Goal: Transaction & Acquisition: Purchase product/service

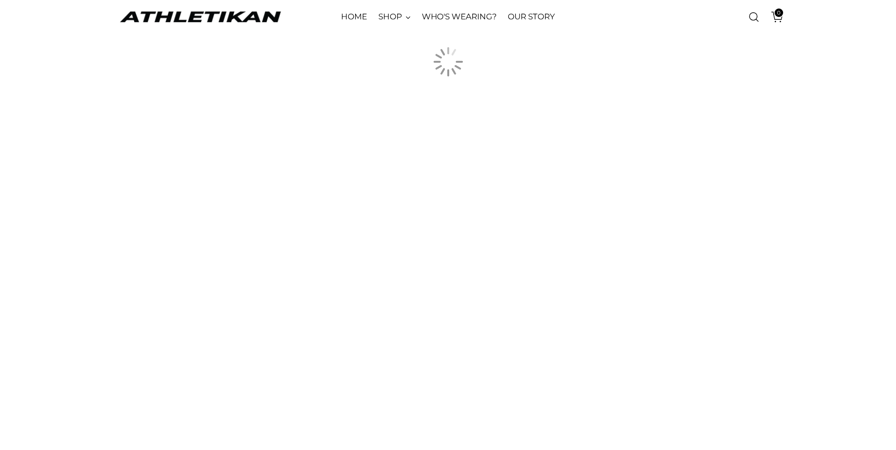
scroll to position [1133, 0]
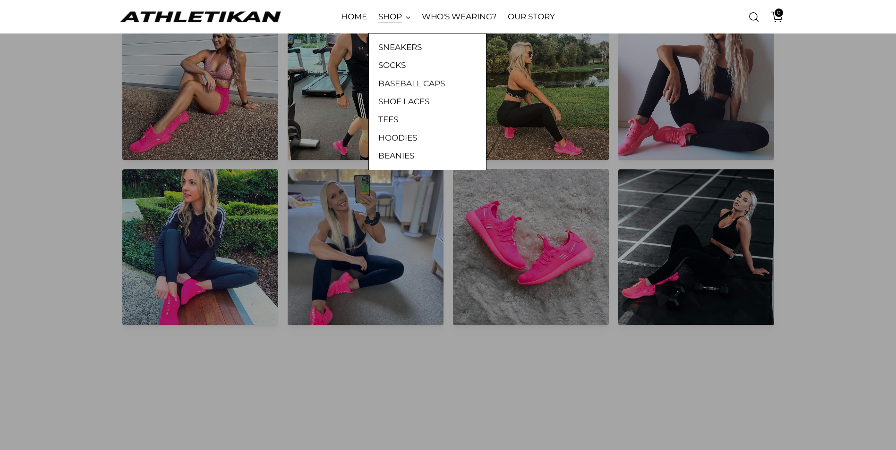
click at [386, 17] on link "SHOP" at bounding box center [394, 17] width 32 height 21
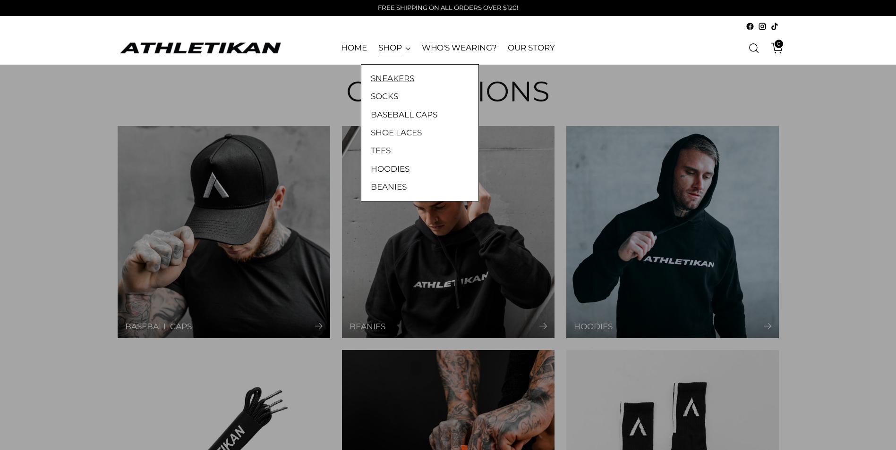
click at [391, 75] on link "SNEAKERS" at bounding box center [420, 78] width 98 height 12
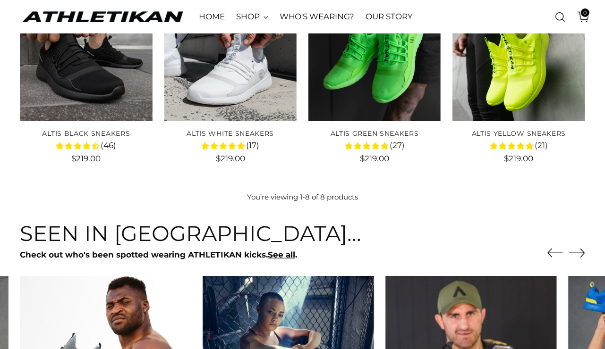
scroll to position [295, 0]
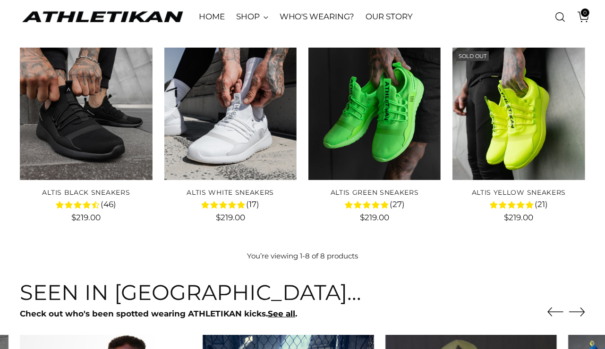
click at [581, 309] on icon "Move to next carousel slide" at bounding box center [577, 312] width 16 height 8
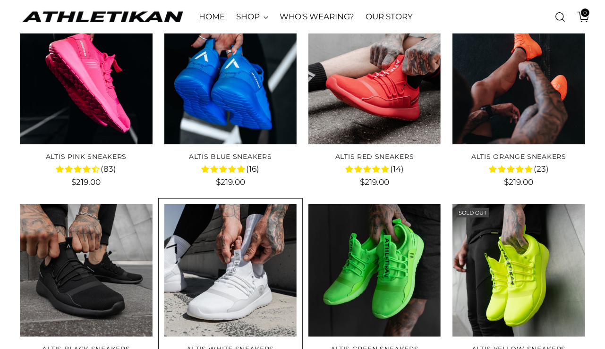
scroll to position [118, 0]
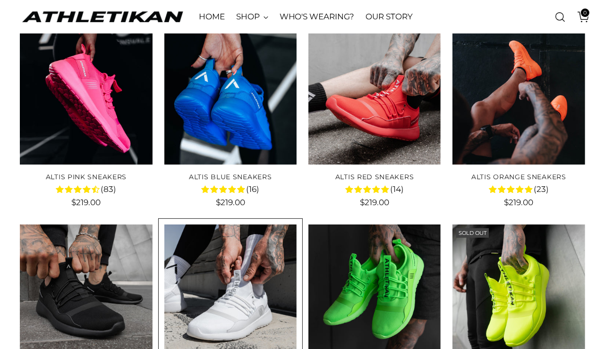
click at [0, 0] on img "ALTIS White Sneakers" at bounding box center [0, 0] width 0 height 0
